Goal: Task Accomplishment & Management: Manage account settings

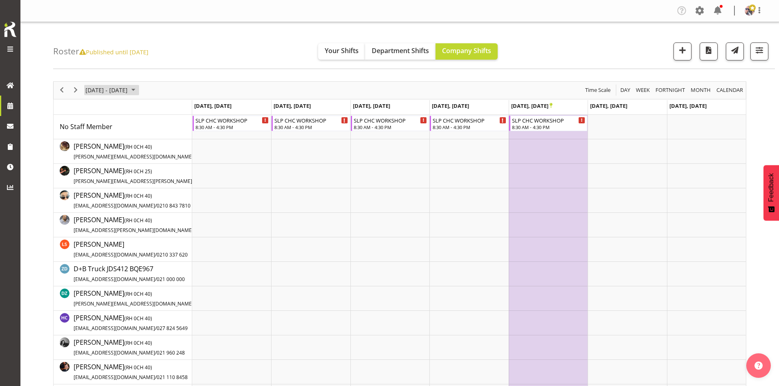
click at [138, 92] on span "April 2026" at bounding box center [133, 90] width 10 height 10
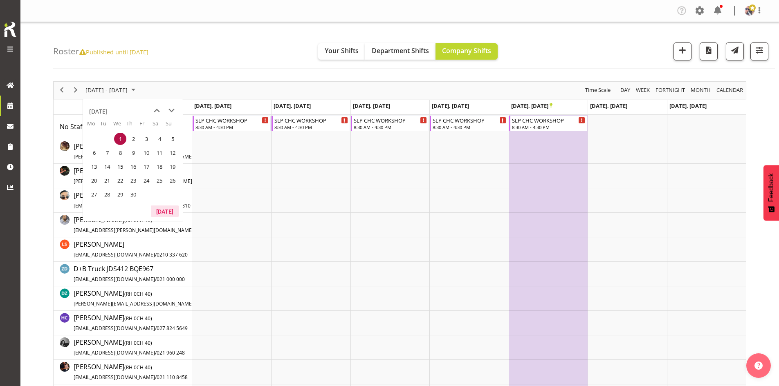
drag, startPoint x: 169, startPoint y: 211, endPoint x: 163, endPoint y: 206, distance: 7.9
click at [169, 211] on button "[DATE]" at bounding box center [165, 211] width 28 height 11
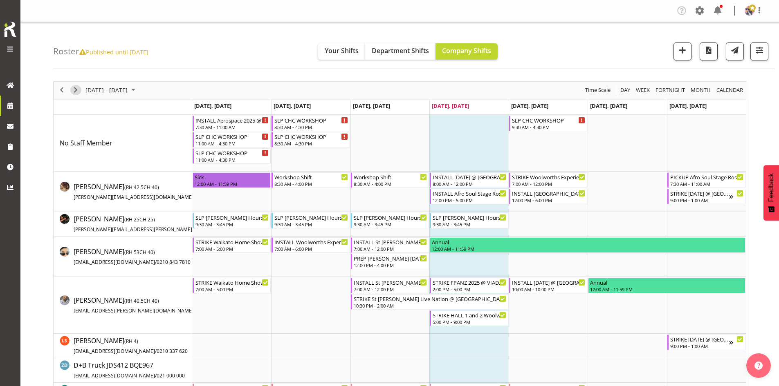
click at [77, 86] on span "Next" at bounding box center [76, 90] width 10 height 10
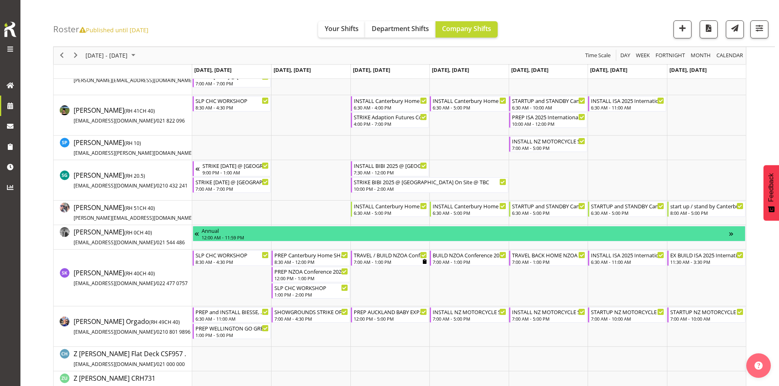
scroll to position [940, 0]
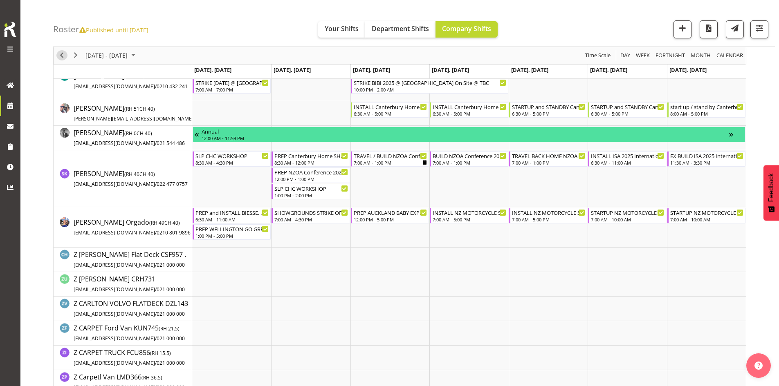
click at [65, 58] on span "Previous" at bounding box center [62, 56] width 10 height 10
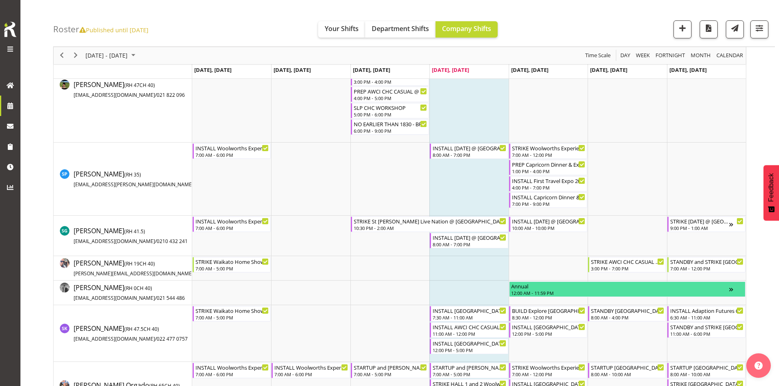
scroll to position [1022, 0]
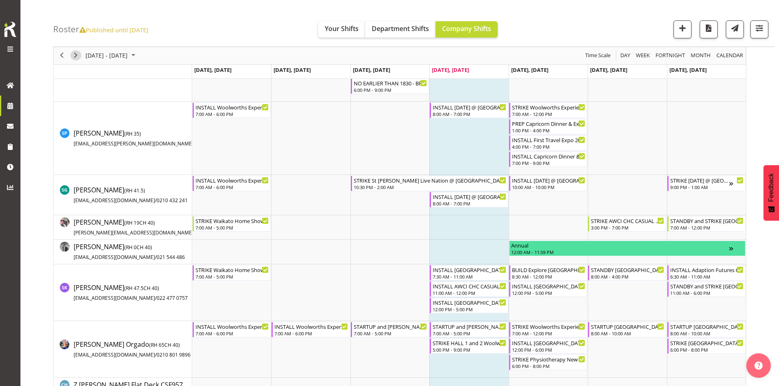
click at [78, 54] on span "Next" at bounding box center [76, 56] width 10 height 10
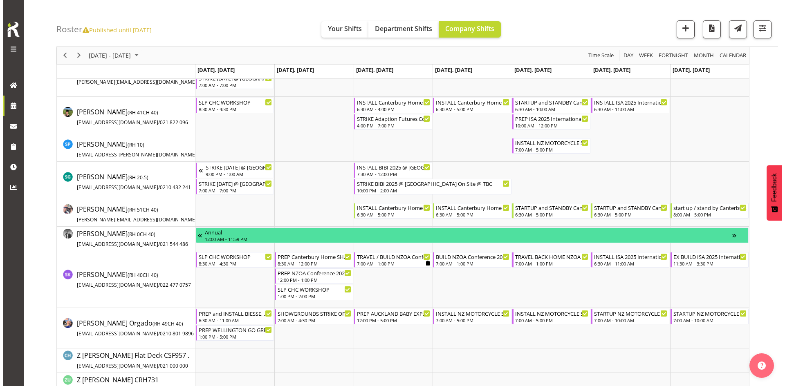
scroll to position [828, 0]
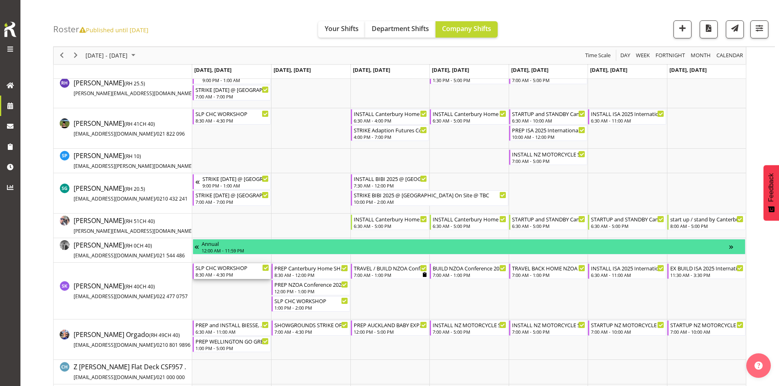
click at [239, 275] on div "8:30 AM - 4:30 PM" at bounding box center [232, 274] width 74 height 7
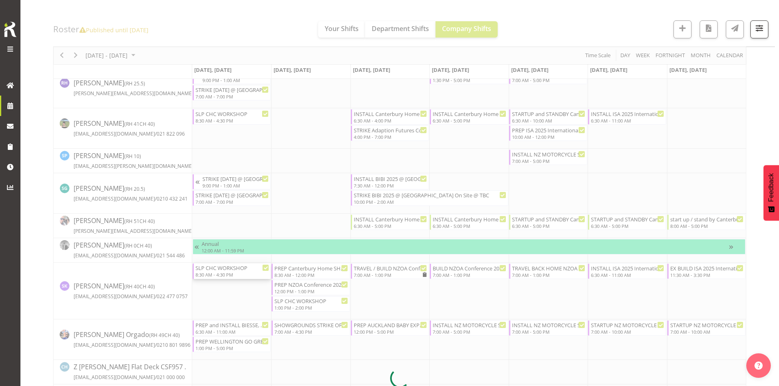
select select
select select "9"
select select "2025"
select select "8"
select select "30"
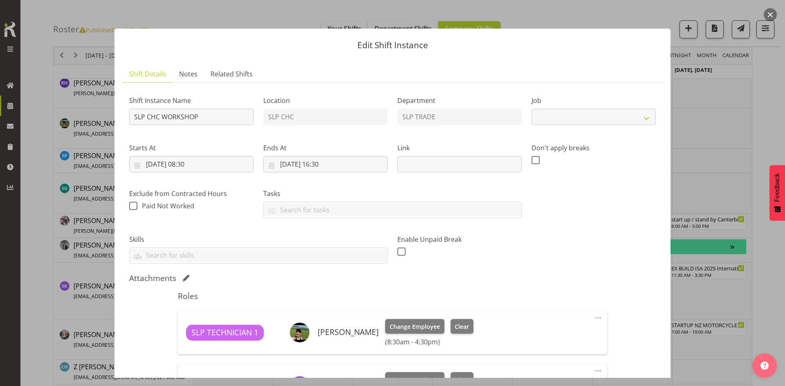
select select "45"
click at [212, 165] on input "[DATE] 08:30" at bounding box center [191, 164] width 124 height 16
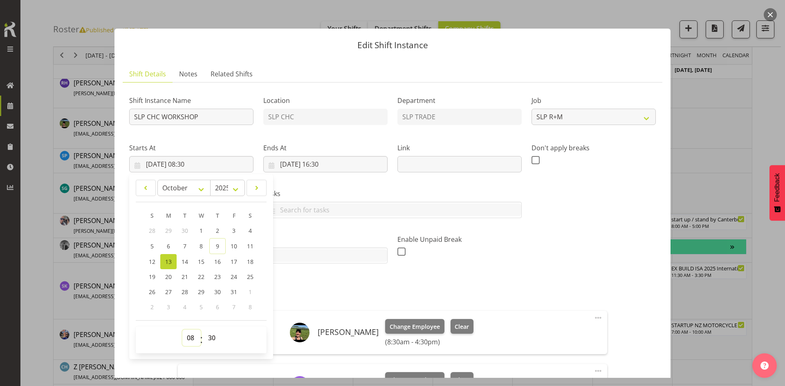
click at [188, 338] on select "00 01 02 03 04 05 06 07 08 09 10 11 12 13 14 15 16 17 18 19 20 21 22 23" at bounding box center [191, 338] width 18 height 16
select select "12"
click at [182, 330] on select "00 01 02 03 04 05 06 07 08 09 10 11 12 13 14 15 16 17 18 19 20 21 22 23" at bounding box center [191, 338] width 18 height 16
type input "[DATE] 12:30"
click at [214, 338] on select "00 01 02 03 04 05 06 07 08 09 10 11 12 13 14 15 16 17 18 19 20 21 22 23 24 25 2…" at bounding box center [213, 338] width 18 height 16
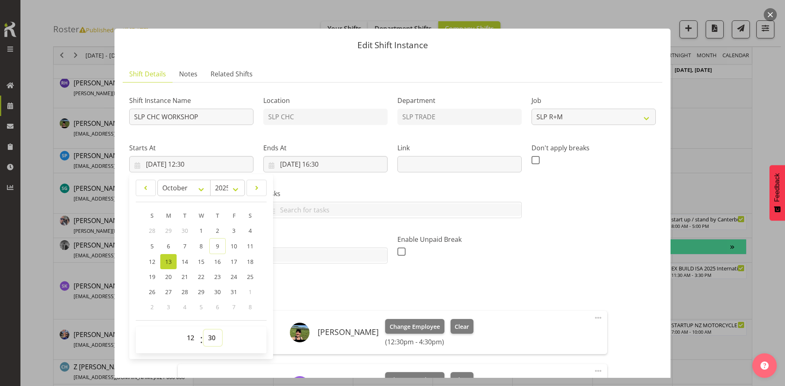
click at [211, 337] on select "00 01 02 03 04 05 06 07 08 09 10 11 12 13 14 15 16 17 18 19 20 21 22 23 24 25 2…" at bounding box center [213, 338] width 18 height 16
select select "0"
click at [204, 330] on select "00 01 02 03 04 05 06 07 08 09 10 11 12 13 14 15 16 17 18 19 20 21 22 23 24 25 2…" at bounding box center [213, 338] width 18 height 16
type input "[DATE] 12:00"
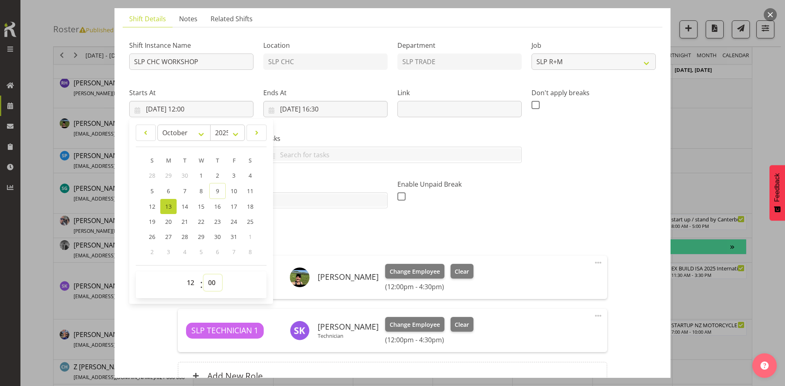
scroll to position [140, 0]
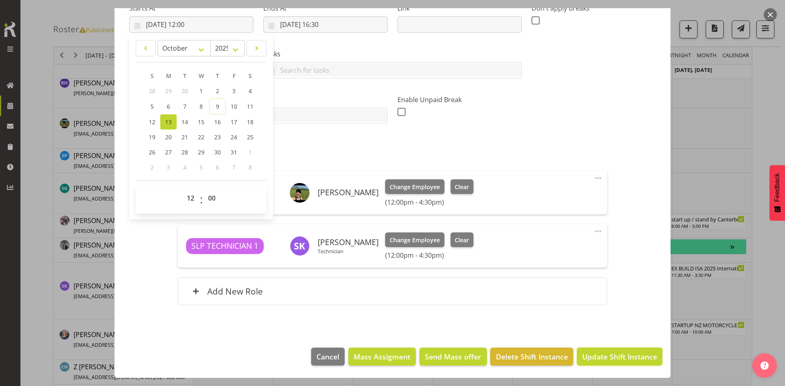
click at [583, 349] on button "Update Shift Instance" at bounding box center [619, 357] width 85 height 18
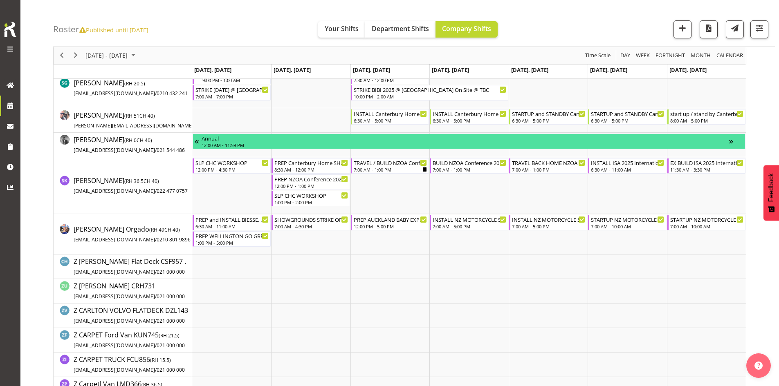
scroll to position [899, 0]
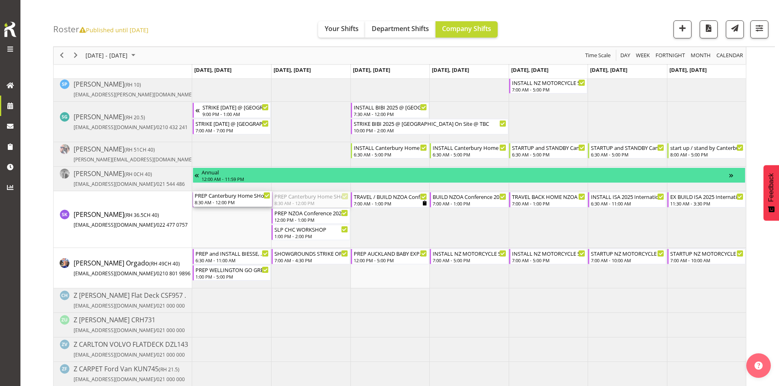
drag, startPoint x: 302, startPoint y: 197, endPoint x: 240, endPoint y: 195, distance: 62.2
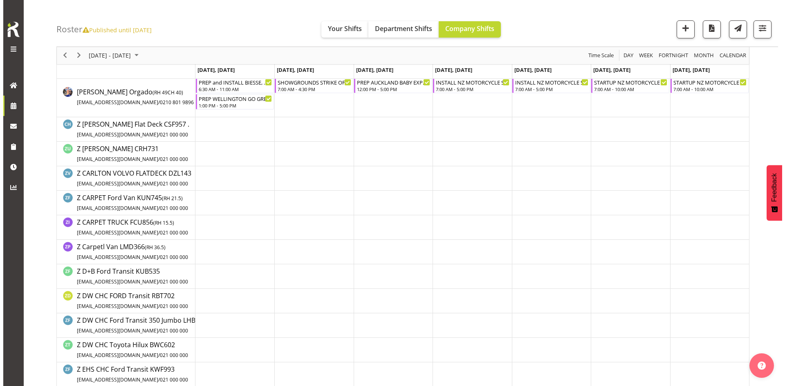
scroll to position [934, 0]
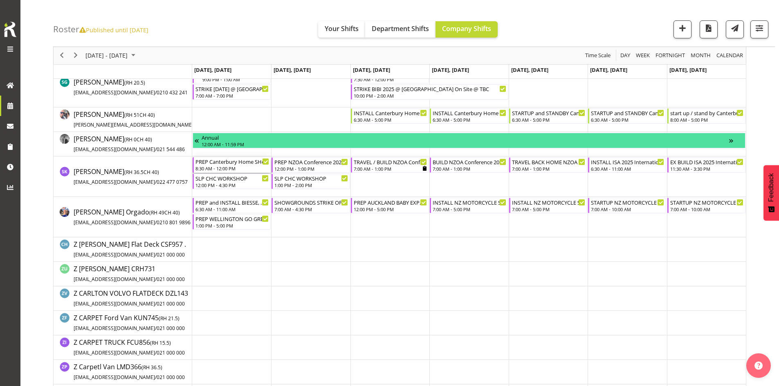
click at [240, 166] on div "8:30 AM - 12:00 PM" at bounding box center [232, 168] width 74 height 7
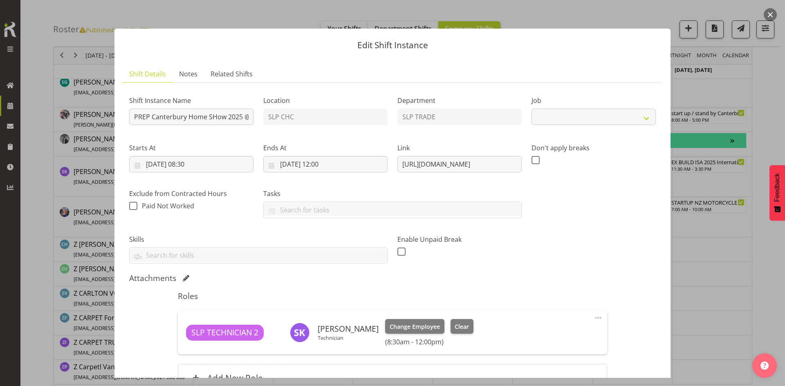
select select "9158"
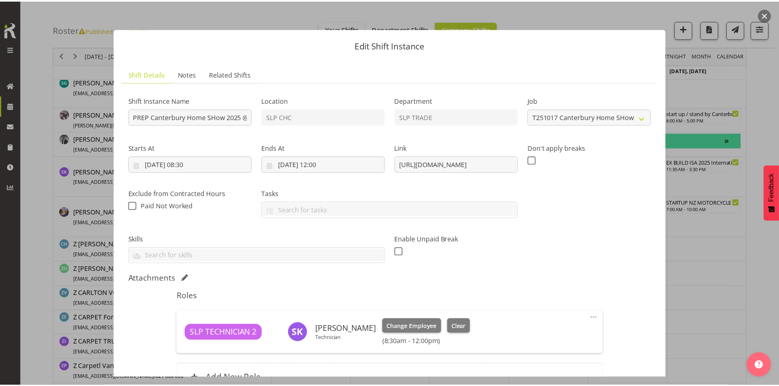
scroll to position [82, 0]
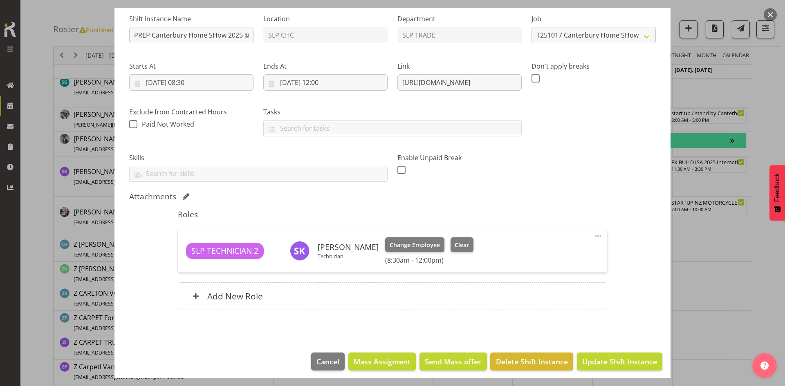
click at [337, 306] on div "Add New Role" at bounding box center [392, 296] width 429 height 28
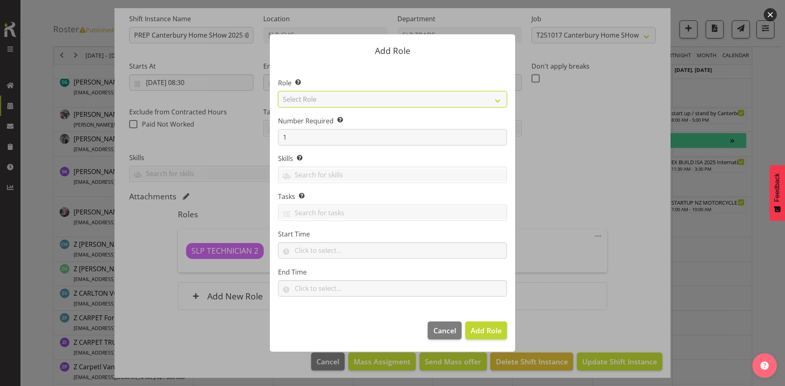
click at [486, 101] on select "Select Role ACCOUNT MANAGER ACCOUNT MANAGER DW ACCOUNTS [PERSON_NAME] VEHICLES …" at bounding box center [392, 99] width 229 height 16
select select "123"
click at [278, 91] on select "Select Role ACCOUNT MANAGER ACCOUNT MANAGER DW ACCOUNTS [PERSON_NAME] VEHICLES …" at bounding box center [392, 99] width 229 height 16
click at [466, 332] on button "Add Role" at bounding box center [486, 331] width 42 height 18
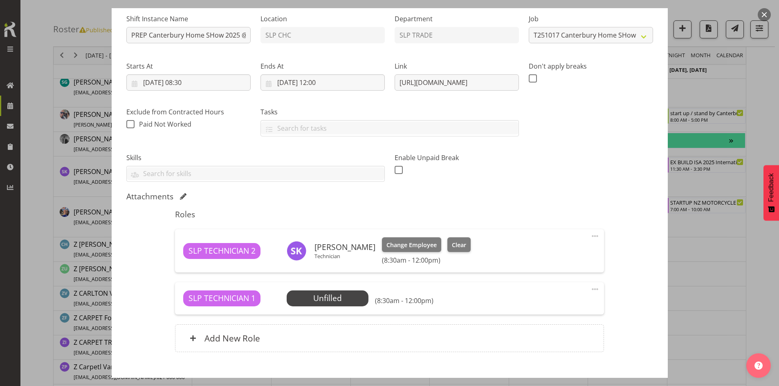
click at [0, 0] on span "Select Employee" at bounding box center [0, 0] width 0 height 0
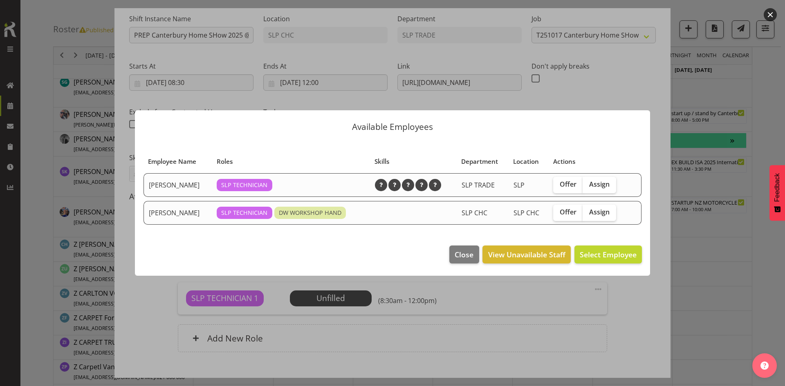
click at [604, 212] on span "Assign" at bounding box center [599, 212] width 20 height 8
click at [588, 212] on input "Assign" at bounding box center [584, 212] width 5 height 5
checkbox input "true"
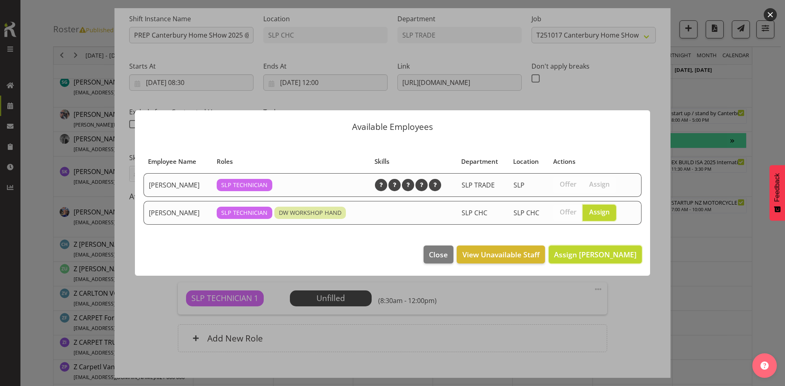
click at [601, 260] on span "Assign [PERSON_NAME]" at bounding box center [595, 254] width 83 height 11
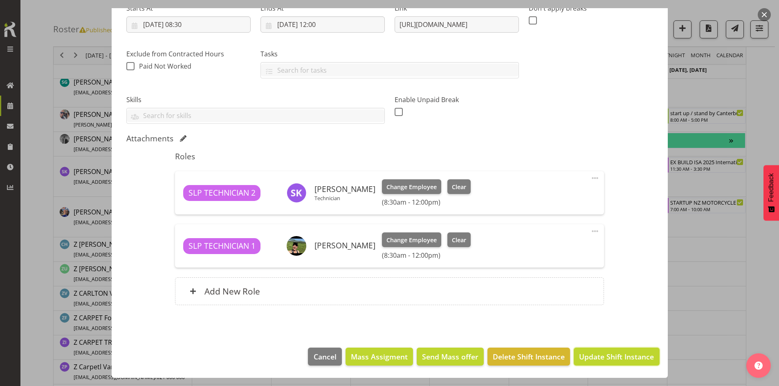
click at [603, 351] on span "Update Shift Instance" at bounding box center [616, 356] width 75 height 11
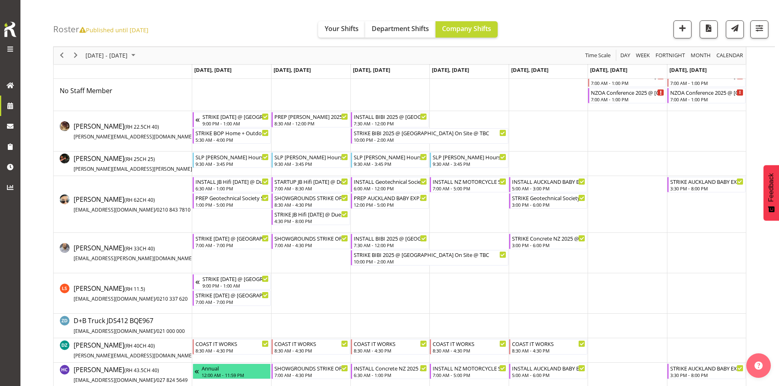
scroll to position [0, 0]
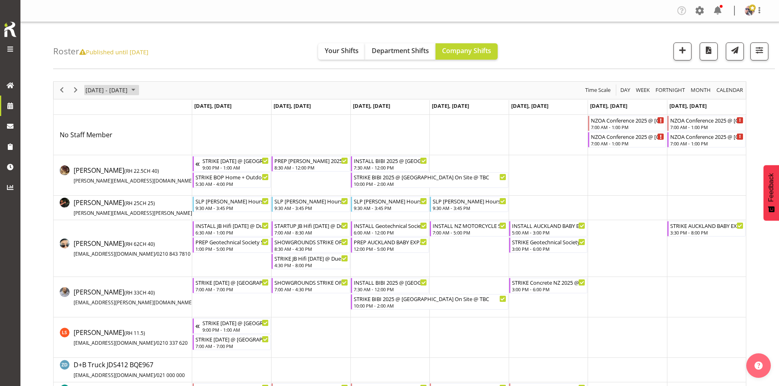
click at [128, 91] on span "[DATE] - [DATE]" at bounding box center [107, 90] width 44 height 10
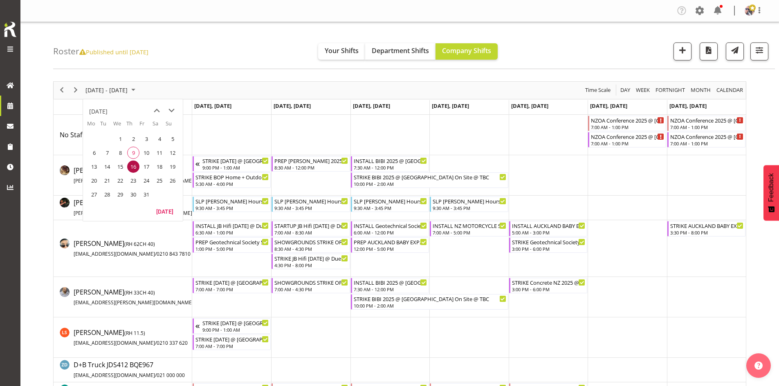
click at [170, 109] on span "next month" at bounding box center [171, 110] width 14 height 15
click at [170, 108] on span "next month" at bounding box center [171, 110] width 14 height 15
click at [95, 167] on span "15" at bounding box center [94, 167] width 12 height 12
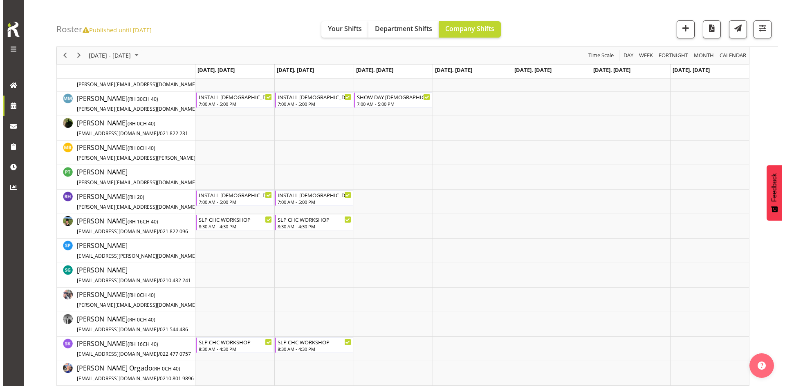
scroll to position [736, 0]
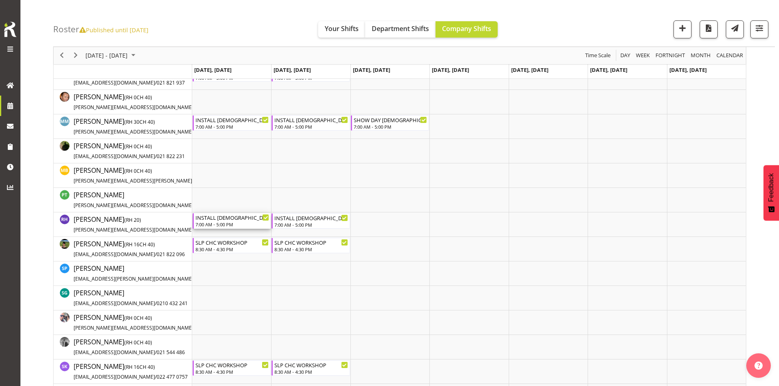
click at [224, 225] on div "7:00 AM - 5:00 PM" at bounding box center [232, 224] width 74 height 7
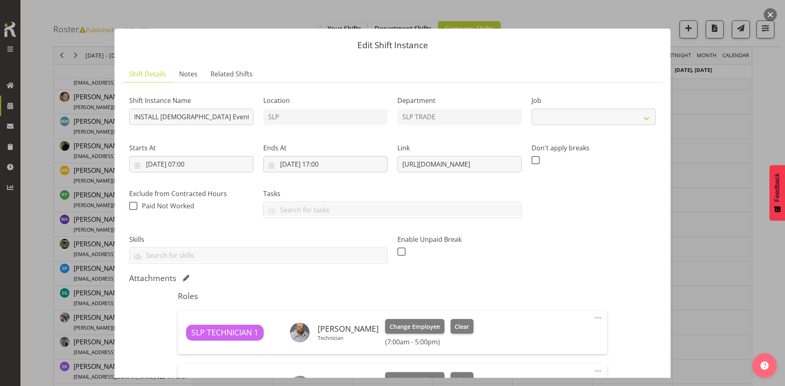
scroll to position [204, 0]
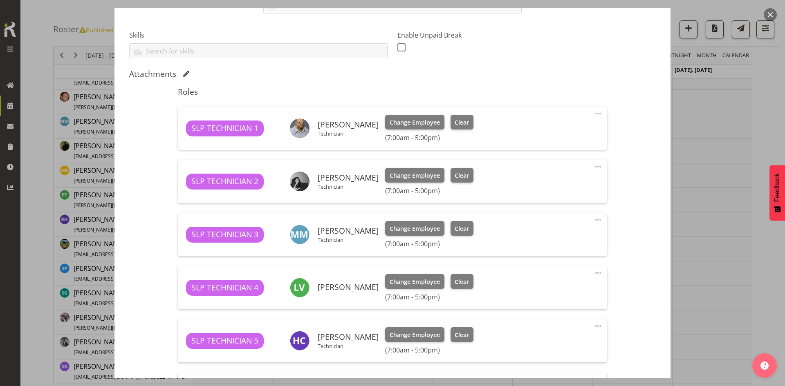
select select "10832"
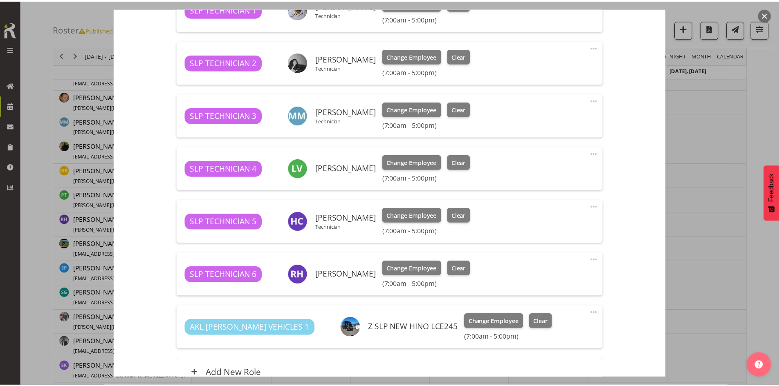
scroll to position [283, 0]
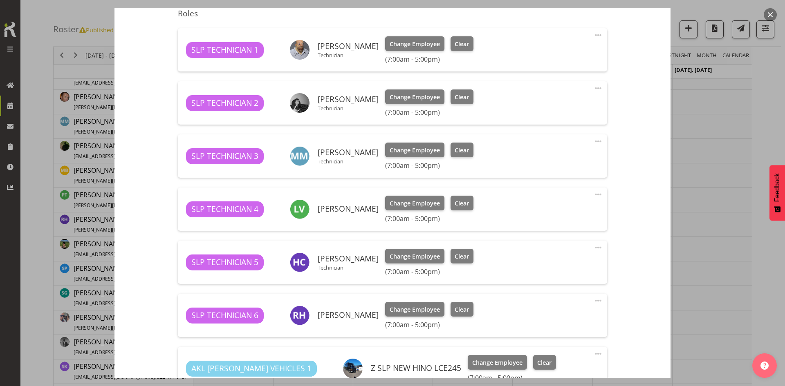
click at [769, 11] on button "button" at bounding box center [769, 14] width 13 height 13
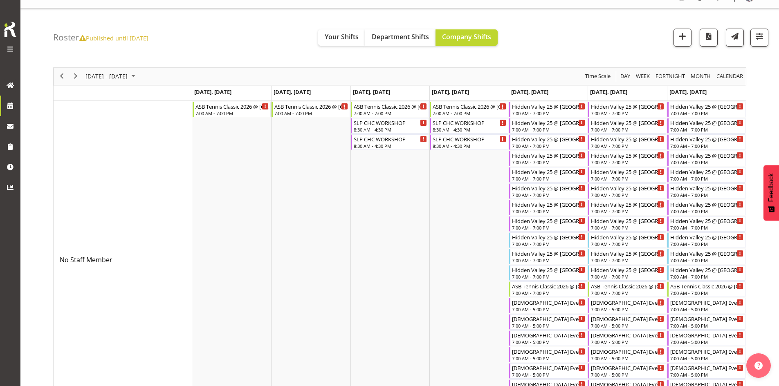
scroll to position [0, 0]
